Goal: Task Accomplishment & Management: Manage account settings

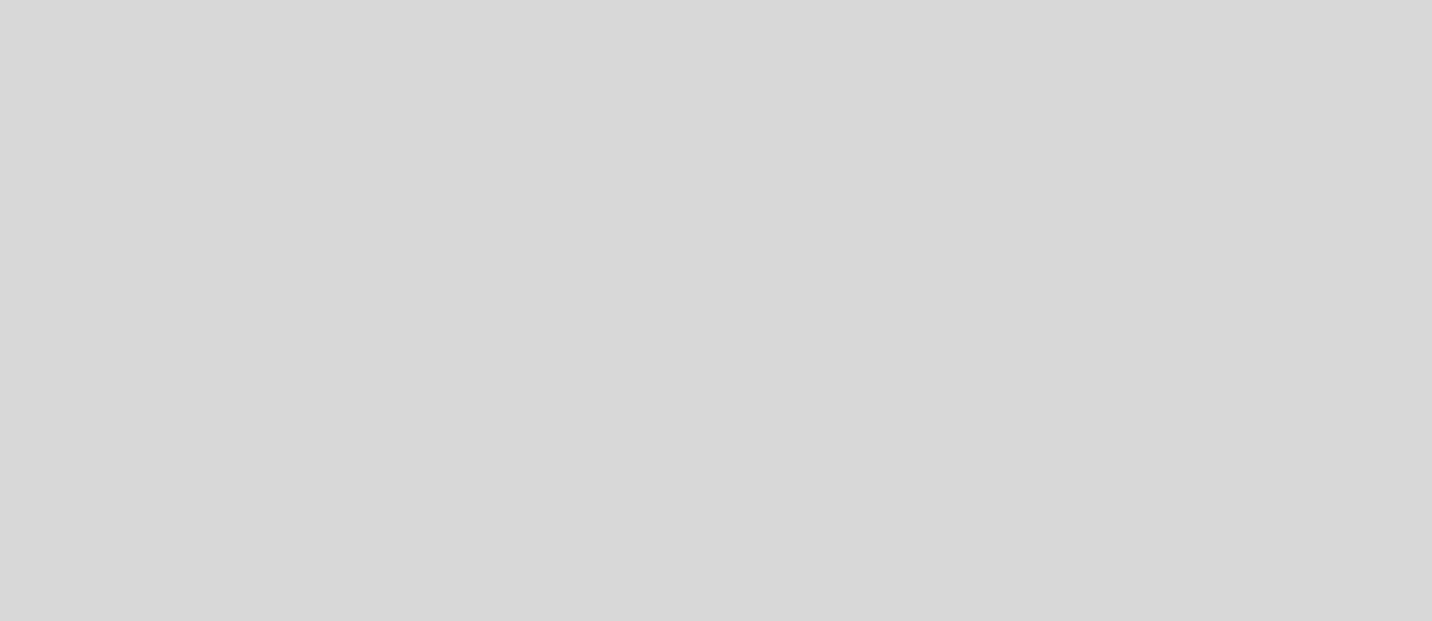
select select "es"
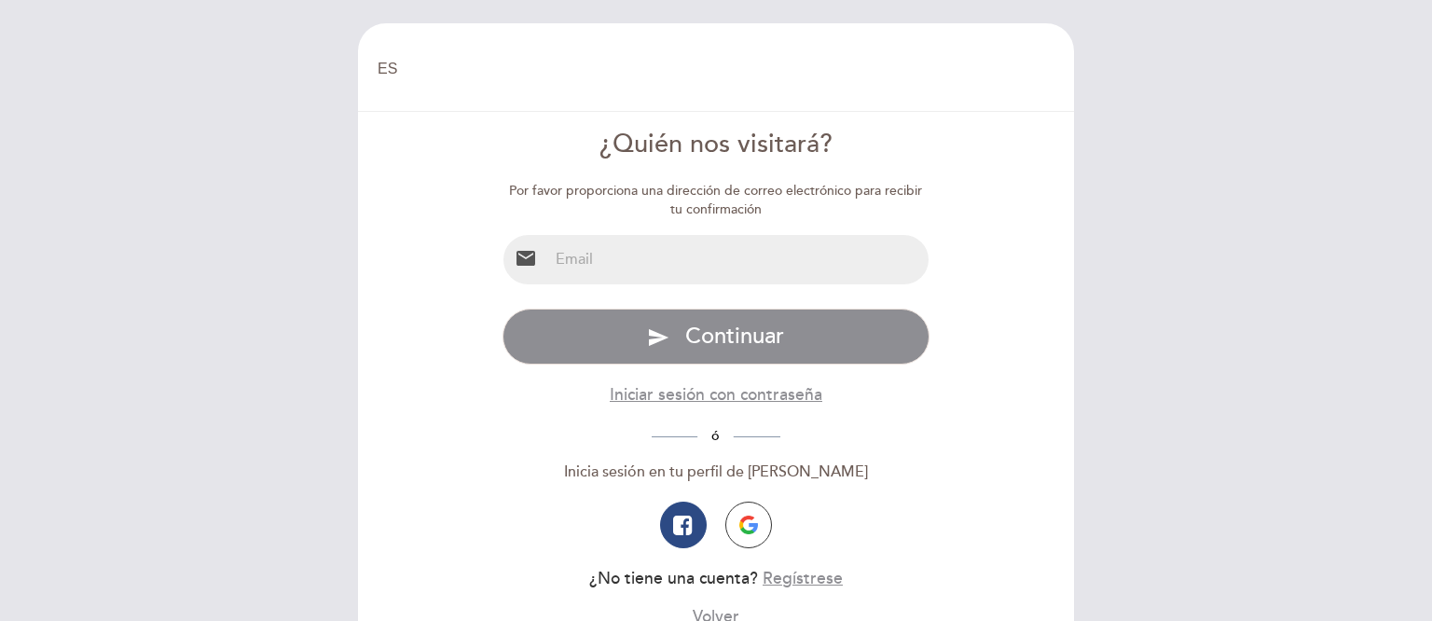
click at [638, 252] on input "email" at bounding box center [738, 259] width 381 height 49
type input "[EMAIL_ADDRESS][DOMAIN_NAME]"
click at [503, 309] on button "send Continuar" at bounding box center [717, 337] width 428 height 56
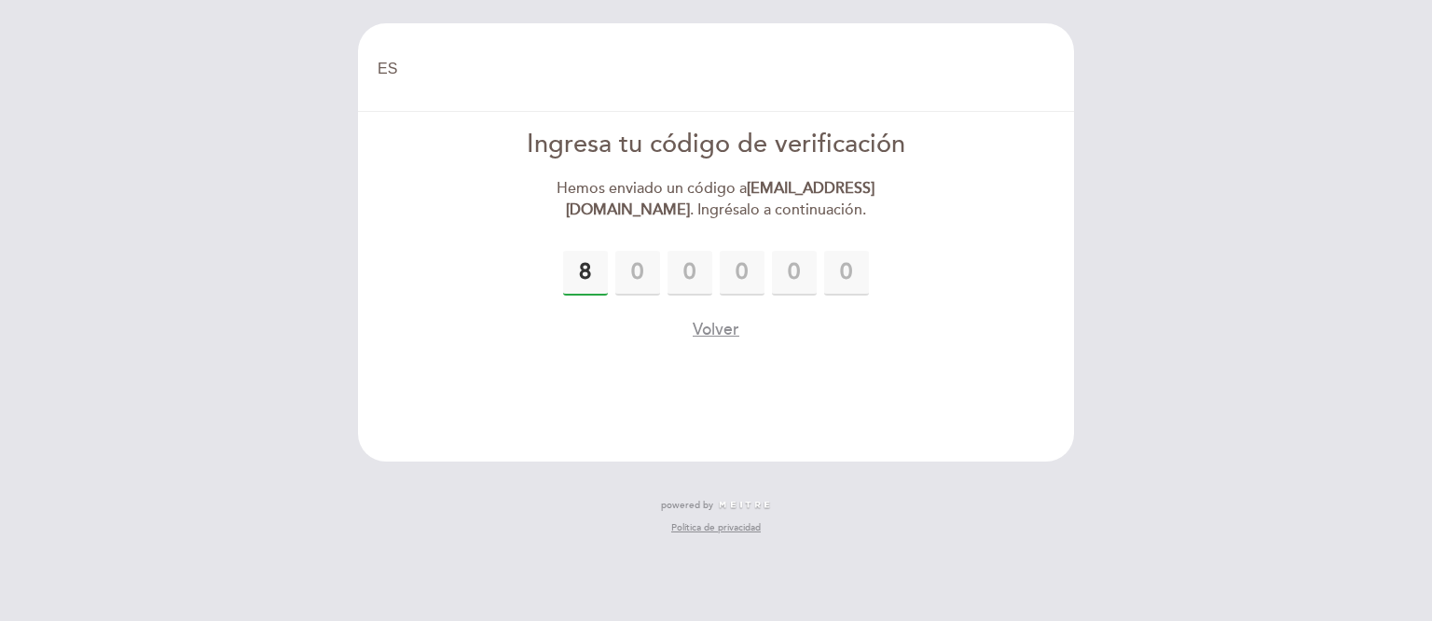
type input "8"
type input "4"
type input "2"
type input "6"
type input "9"
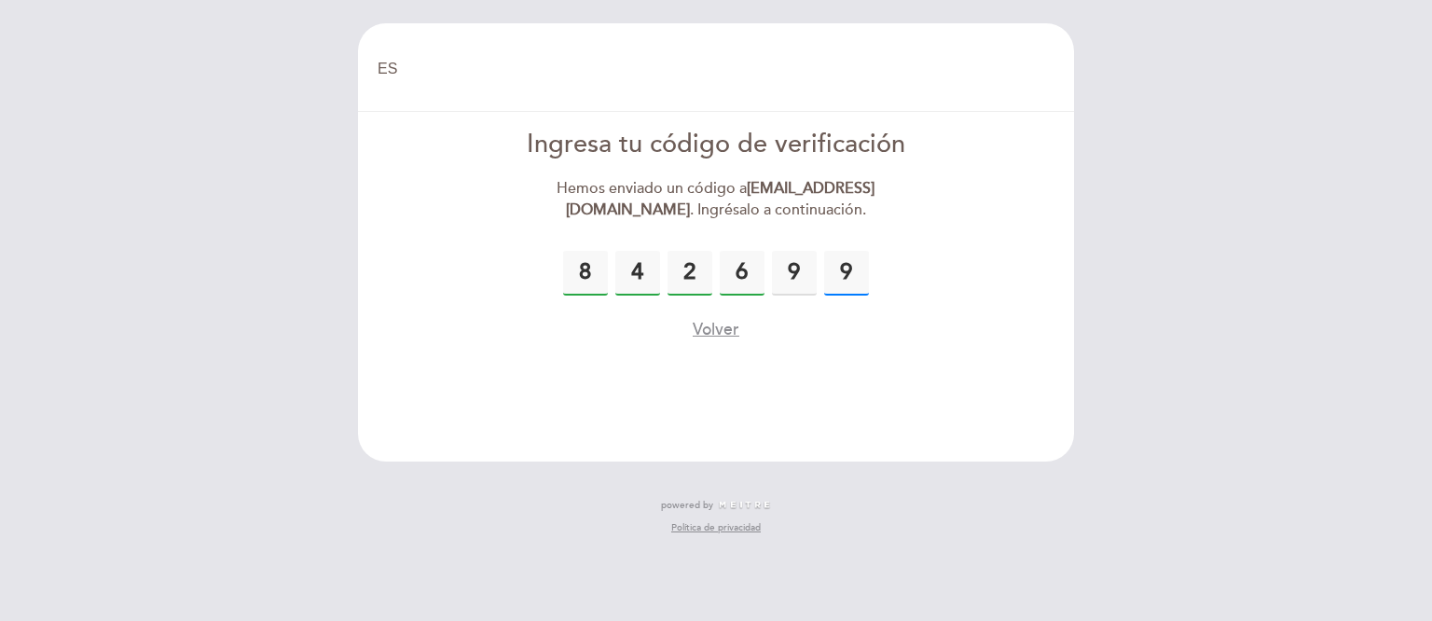
type input "9"
